Goal: Information Seeking & Learning: Learn about a topic

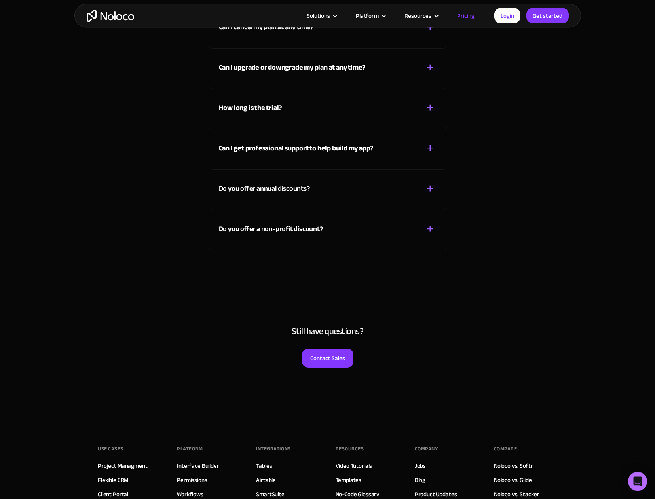
scroll to position [81, 0]
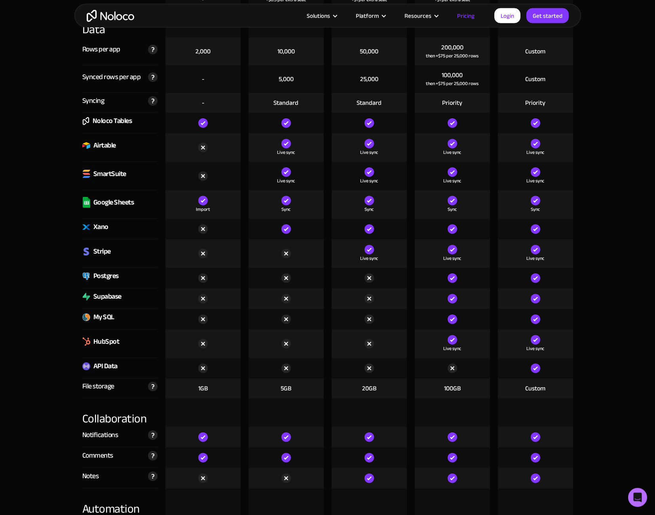
click at [333, 334] on div at bounding box center [368, 344] width 75 height 28
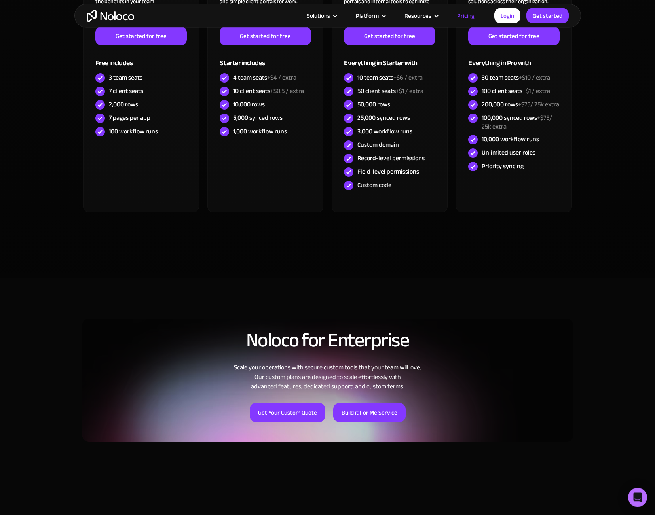
scroll to position [0, 0]
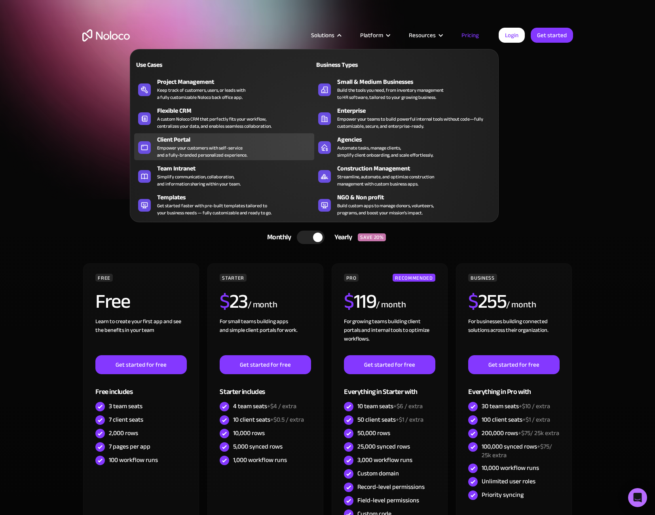
click at [211, 150] on div "Empower your customers with self-service and a fully-branded personalized exper…" at bounding box center [202, 151] width 90 height 14
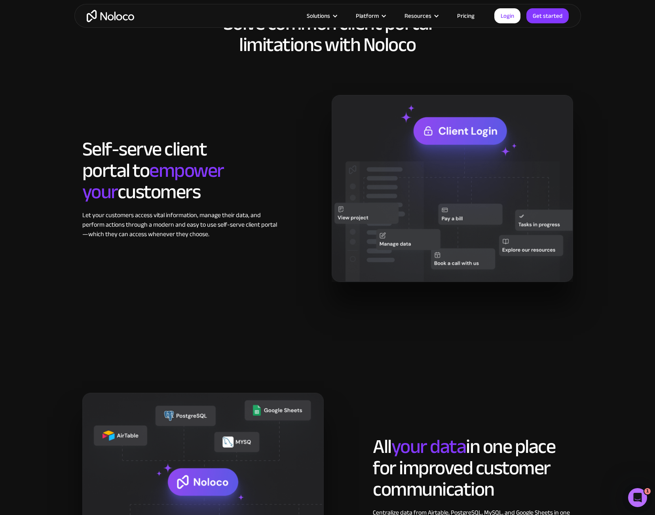
scroll to position [402, 0]
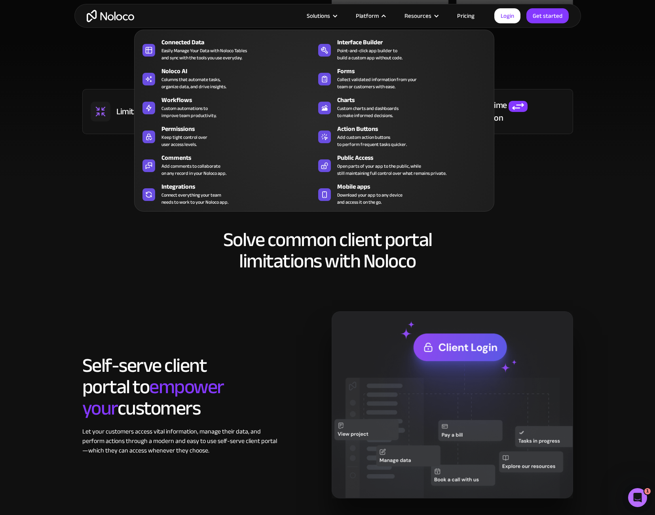
click at [377, 13] on div "Platform" at bounding box center [367, 16] width 23 height 10
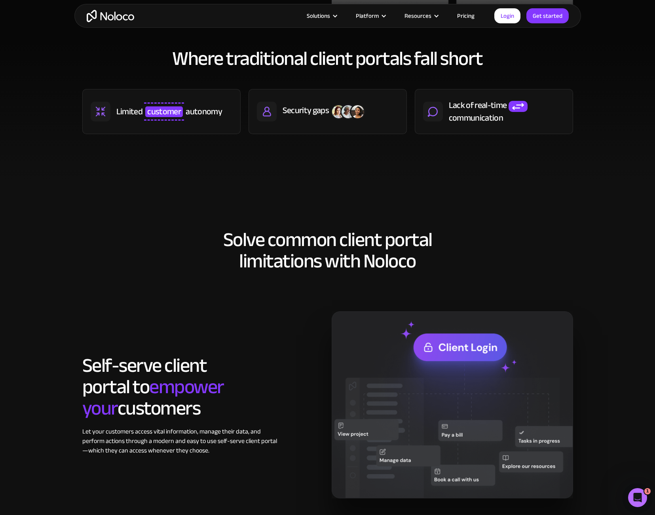
click at [377, 13] on div "Platform" at bounding box center [367, 16] width 23 height 10
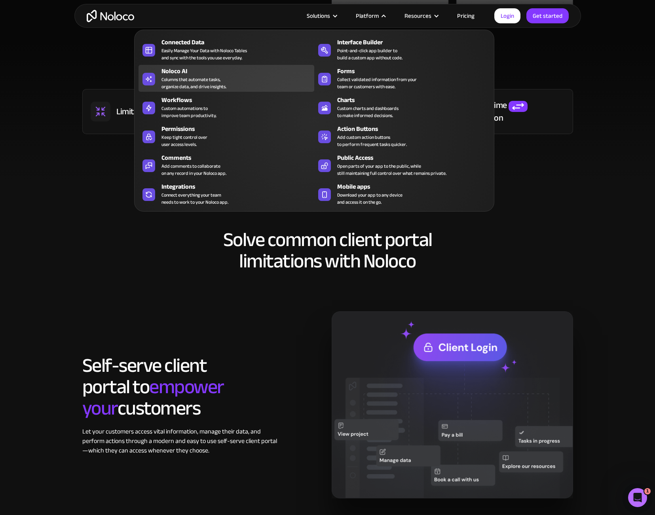
click at [222, 87] on div "Columns that automate tasks, organize data, and drive insights." at bounding box center [193, 83] width 65 height 14
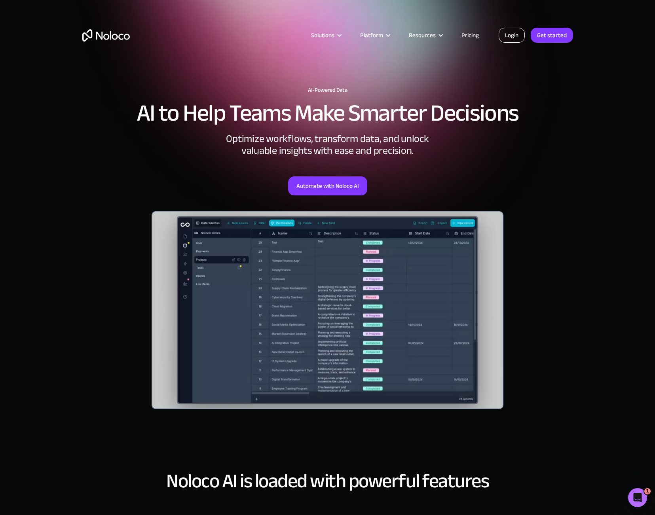
click at [508, 30] on link "Login" at bounding box center [511, 35] width 26 height 15
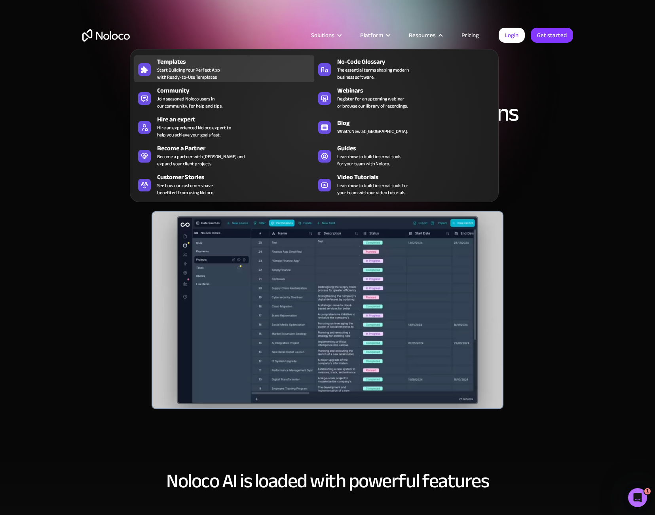
click at [238, 76] on div "Templates Start Building Your Perfect App with Ready-to-Use Templates" at bounding box center [233, 69] width 153 height 24
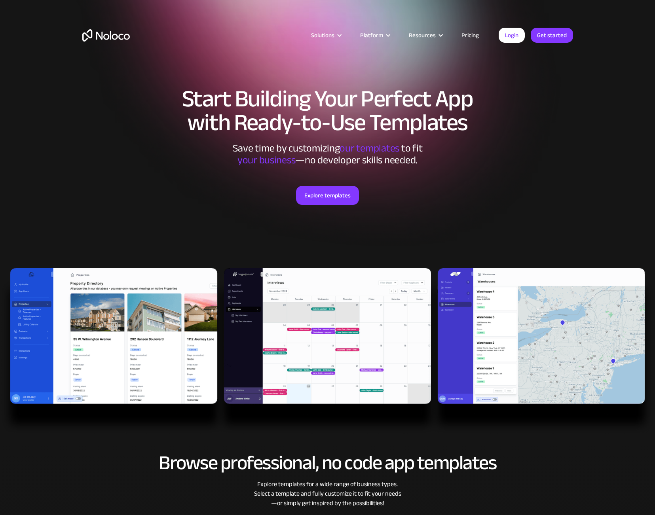
click at [468, 37] on link "Pricing" at bounding box center [469, 35] width 37 height 10
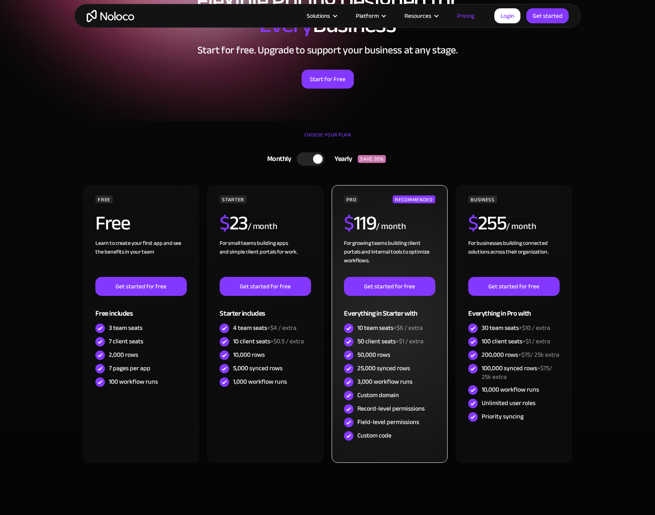
scroll to position [174, 0]
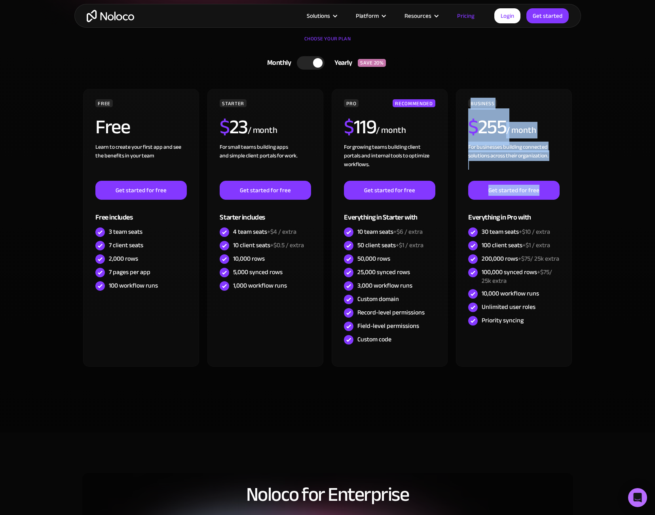
drag, startPoint x: 401, startPoint y: 341, endPoint x: 614, endPoint y: 189, distance: 261.9
click at [573, 189] on div "FREE Free Learn to create your first app and see the benefits in your team ‍ Ge…" at bounding box center [327, 241] width 490 height 304
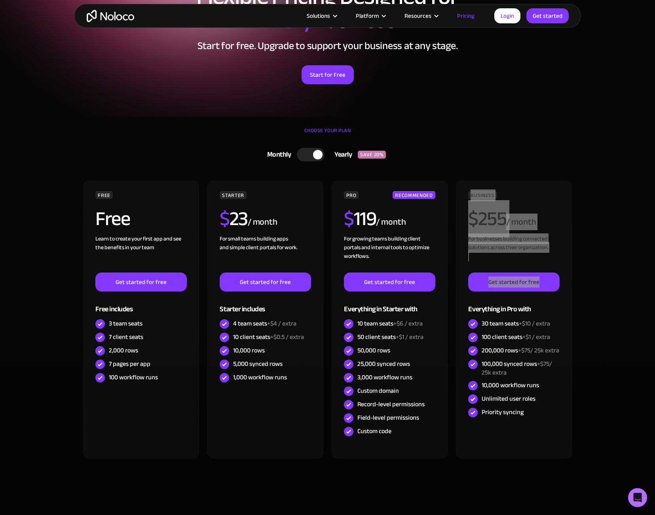
scroll to position [0, 0]
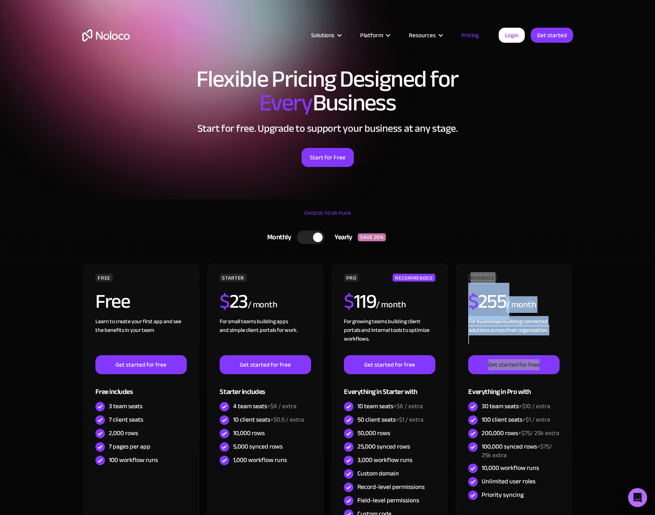
click at [312, 235] on div at bounding box center [311, 237] width 28 height 13
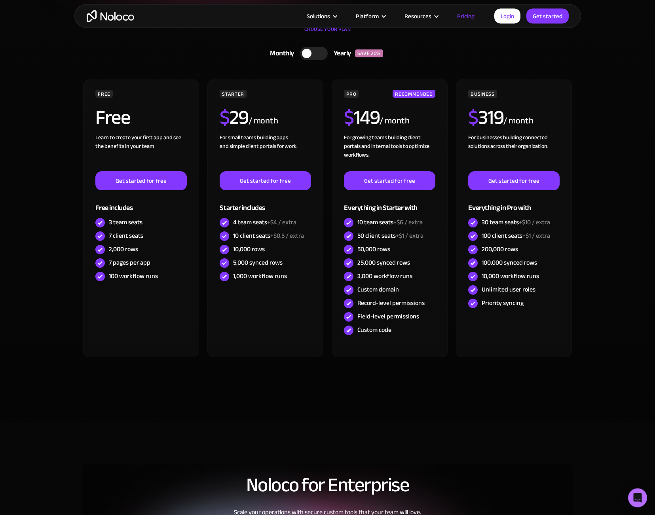
scroll to position [184, 0]
